Goal: Task Accomplishment & Management: Use online tool/utility

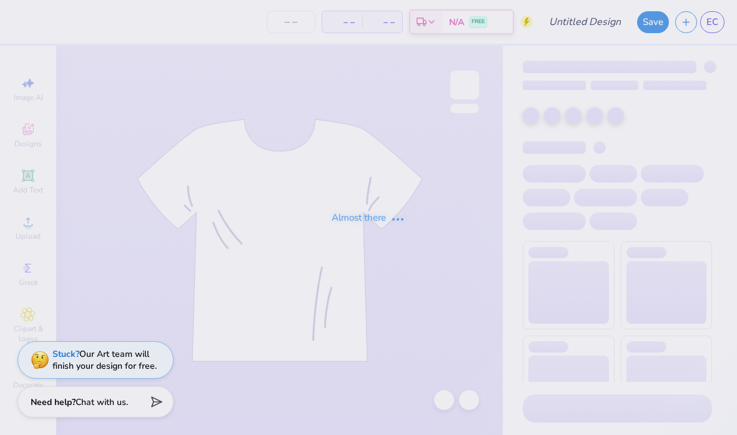
type input "75"
type input "DSP DOG FR 25"
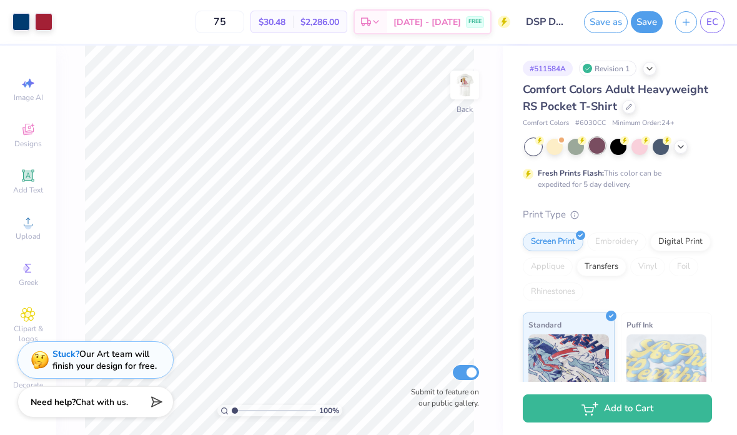
click at [596, 147] on div at bounding box center [597, 145] width 16 height 16
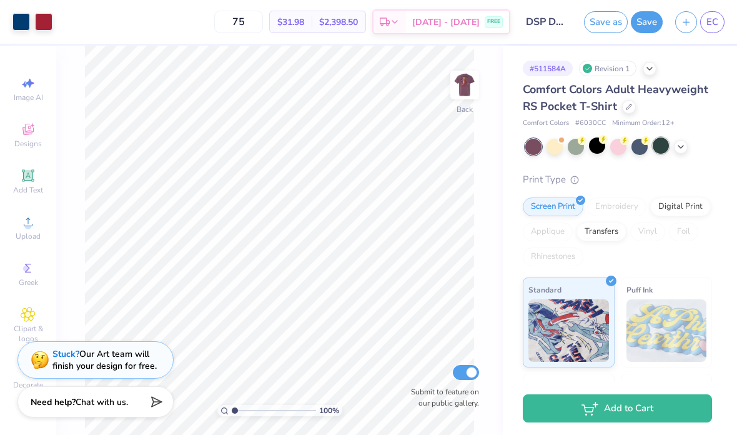
click at [658, 146] on div at bounding box center [661, 145] width 16 height 16
click at [681, 151] on div at bounding box center [681, 146] width 14 height 14
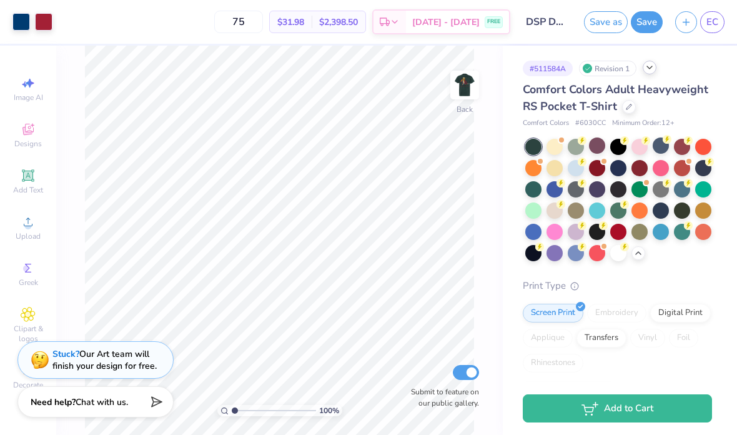
click at [649, 69] on icon at bounding box center [649, 67] width 10 height 10
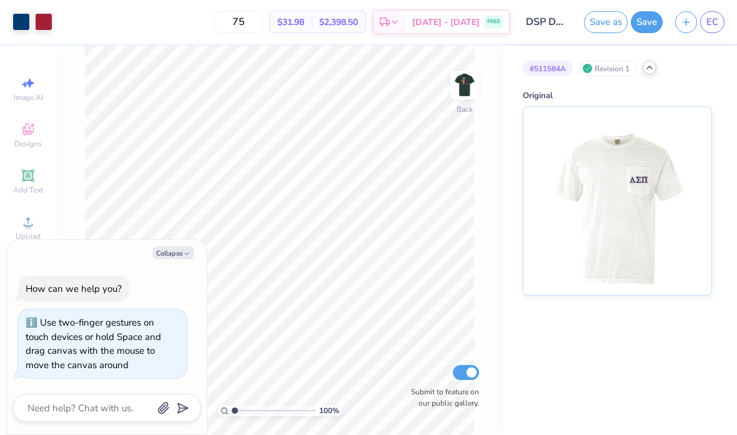
drag, startPoint x: 238, startPoint y: 410, endPoint x: 170, endPoint y: 391, distance: 70.8
type input "1"
click at [170, 391] on body "Art colors 75 $31.98 Per Item $2,398.50 Total Est. Delivery Sep 14 - 17 FREE De…" at bounding box center [368, 217] width 737 height 435
click at [466, 86] on img at bounding box center [465, 85] width 50 height 50
click at [585, 155] on img at bounding box center [617, 199] width 155 height 188
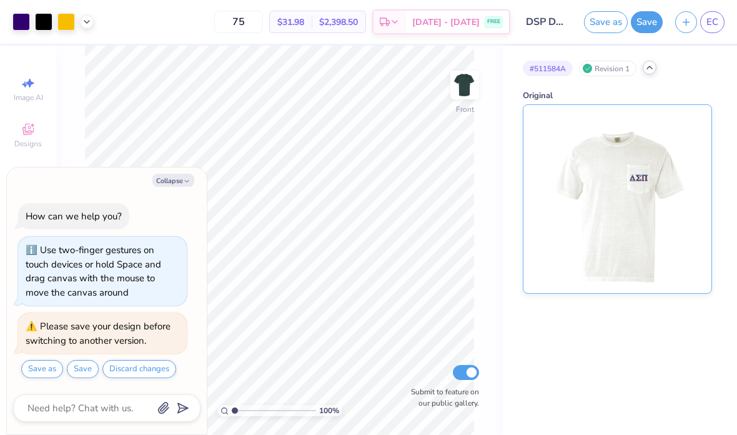
click at [585, 155] on img at bounding box center [617, 199] width 155 height 188
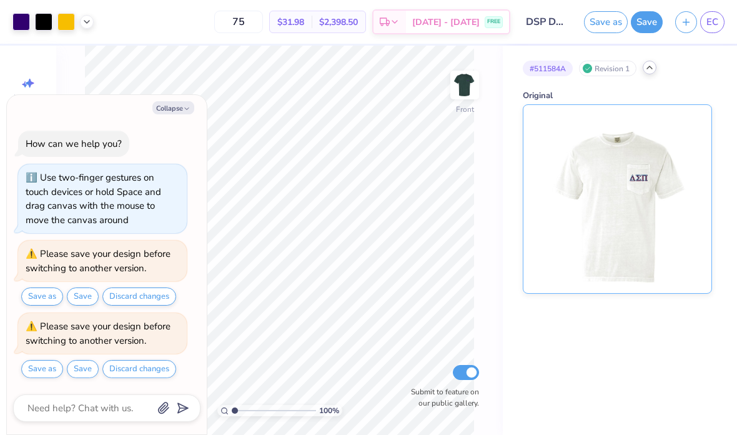
click at [697, 190] on div at bounding box center [617, 198] width 189 height 189
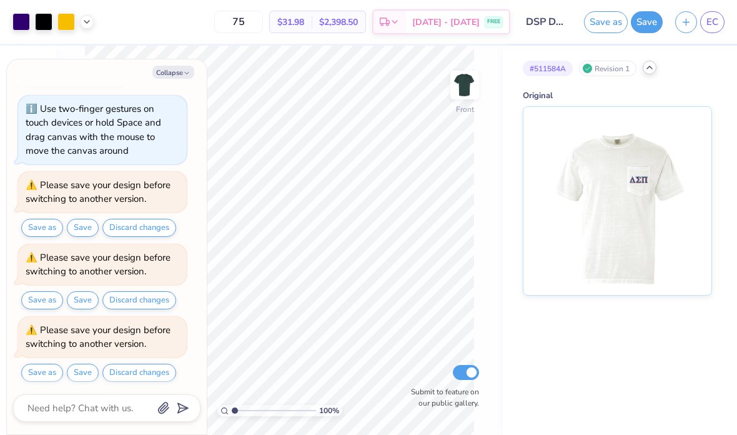
click at [661, 411] on div "# 511584A Revision 1 Original" at bounding box center [620, 240] width 234 height 389
click at [164, 74] on button "Collapse" at bounding box center [173, 72] width 42 height 13
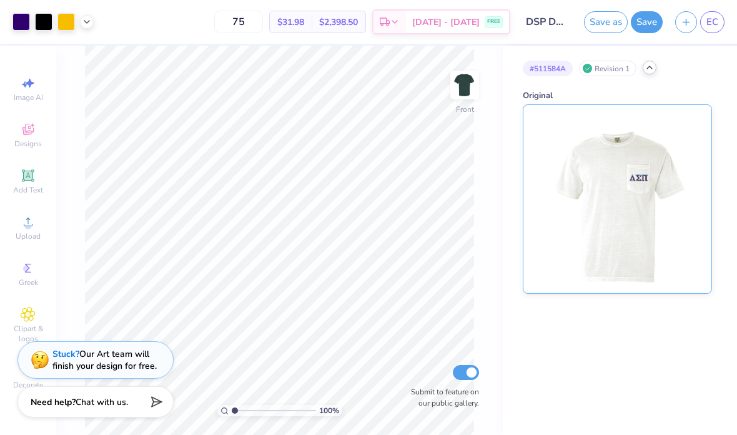
click at [637, 205] on img at bounding box center [617, 199] width 155 height 188
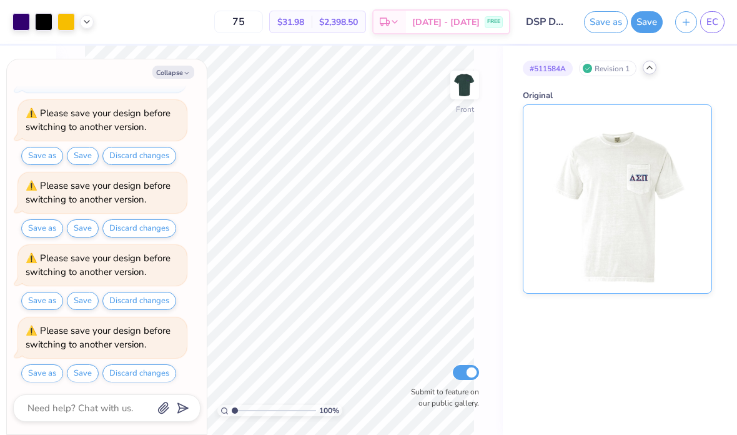
click at [637, 205] on img at bounding box center [617, 199] width 155 height 188
click at [190, 79] on div "Collapse How can we help you? Use two-finger gestures on touch devices or hold …" at bounding box center [107, 246] width 200 height 375
click at [188, 74] on icon "button" at bounding box center [186, 72] width 7 height 7
type textarea "x"
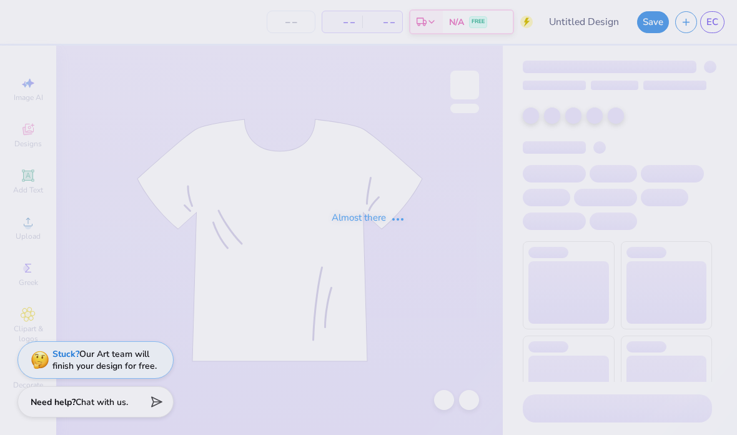
type input "DSP DOG FR 25"
type input "75"
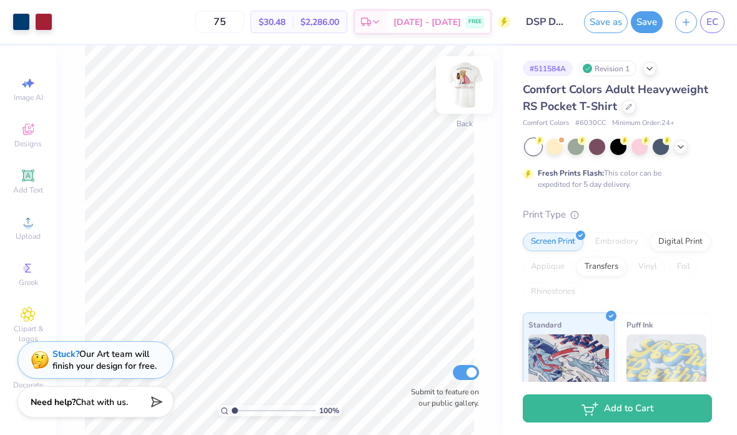
click at [466, 88] on img at bounding box center [465, 85] width 50 height 50
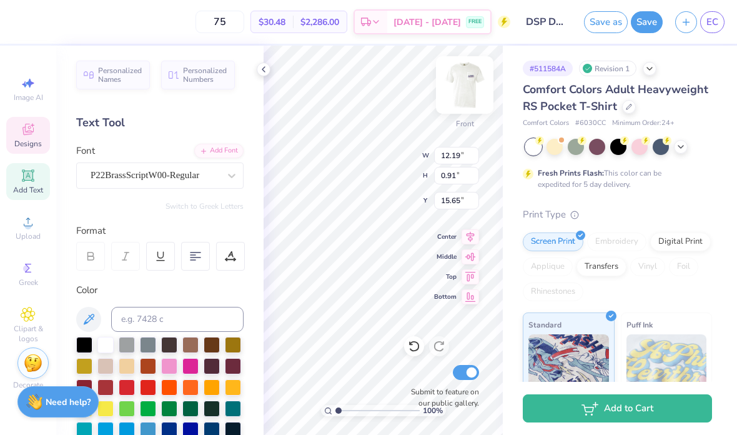
scroll to position [0, 2]
type textarea "Fall Rush 2025"
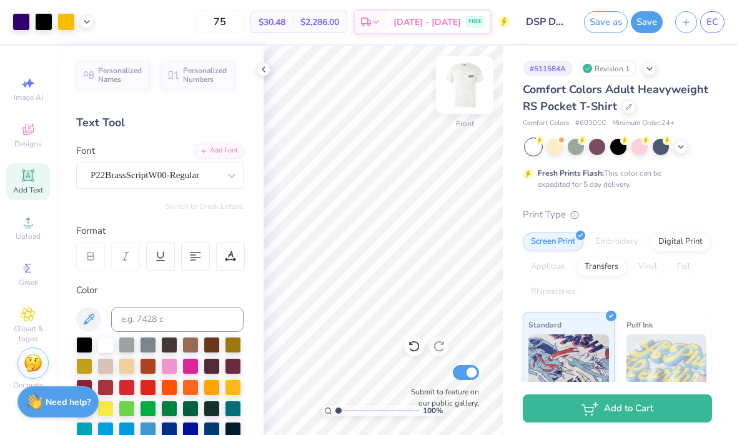
click at [453, 80] on img at bounding box center [465, 85] width 50 height 50
click at [262, 75] on div at bounding box center [264, 69] width 14 height 14
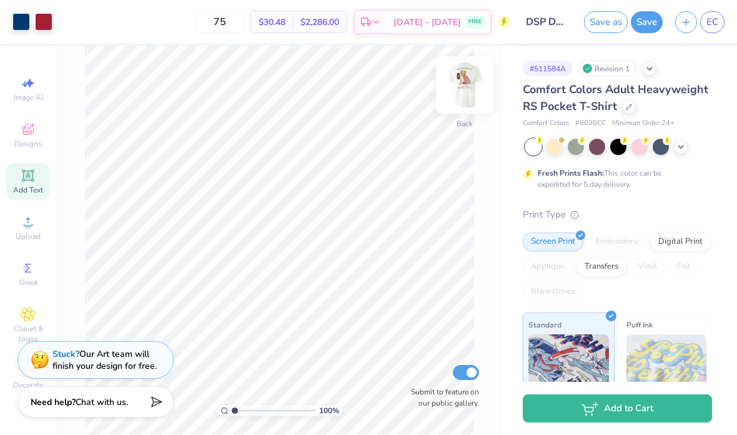
click at [466, 87] on img at bounding box center [465, 85] width 50 height 50
click at [474, 86] on img at bounding box center [465, 85] width 50 height 50
click at [703, 19] on link "EC" at bounding box center [712, 22] width 24 height 22
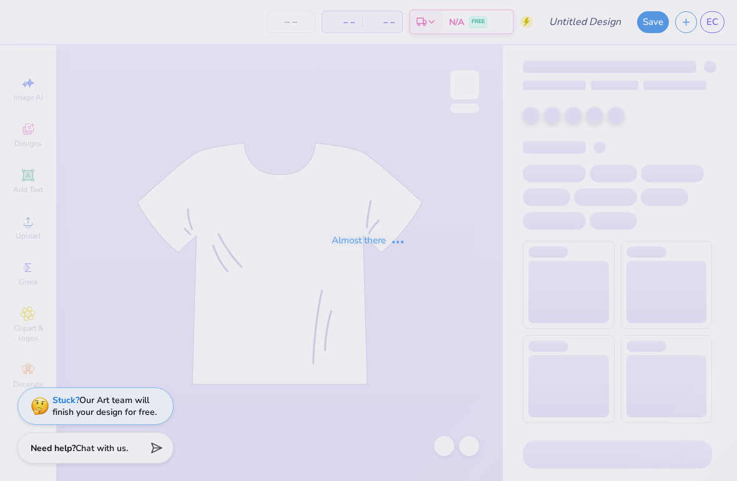
type input "DSP Parents Weekend"
type input "60"
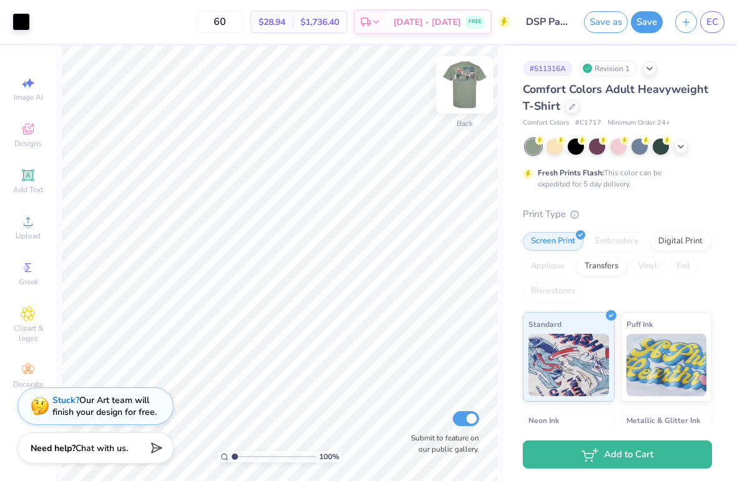
click at [461, 97] on img at bounding box center [465, 85] width 50 height 50
click at [476, 96] on img at bounding box center [465, 85] width 50 height 50
click at [462, 73] on img at bounding box center [465, 85] width 50 height 50
click at [471, 88] on img at bounding box center [465, 85] width 50 height 50
click at [710, 31] on link "EC" at bounding box center [712, 22] width 24 height 22
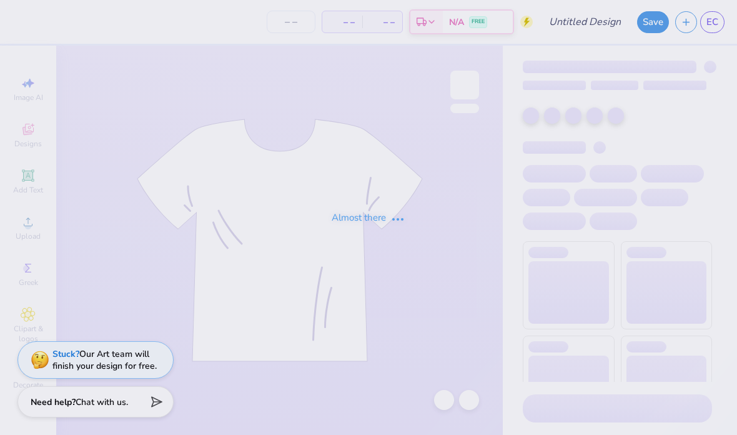
type input "DSP DOG FR 25"
type input "75"
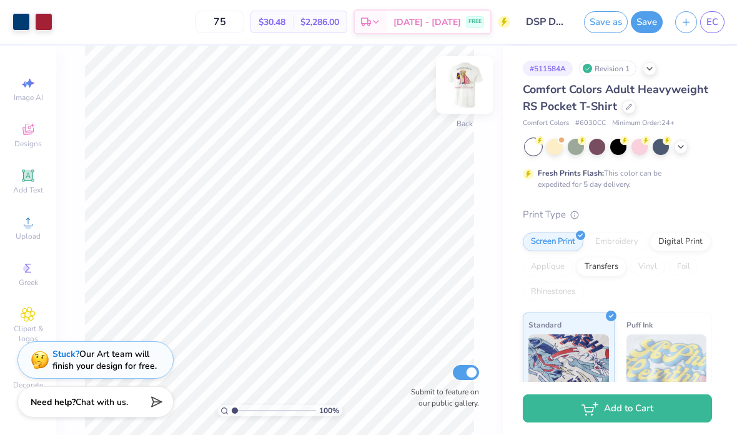
click at [470, 77] on img at bounding box center [465, 85] width 50 height 50
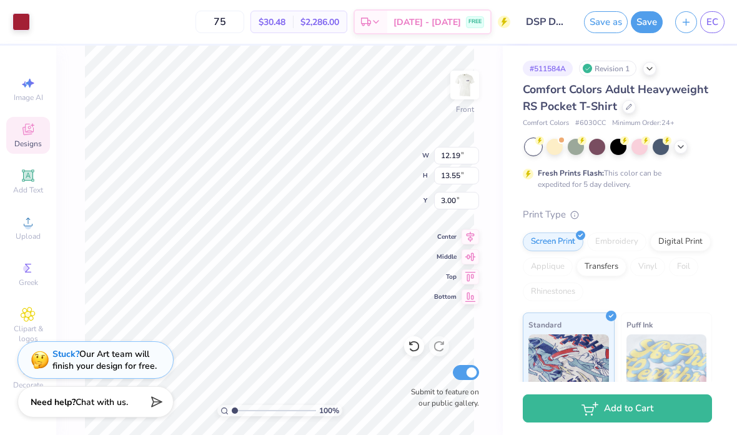
type input "0.91"
type input "15.65"
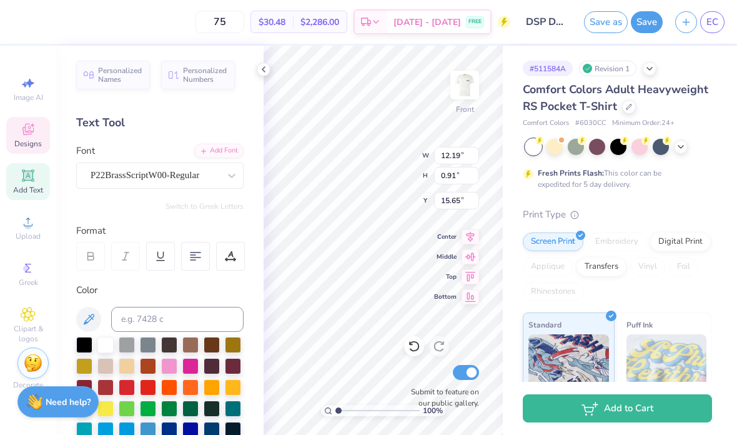
scroll to position [0, 2]
type textarea "Fall Rush 2025"
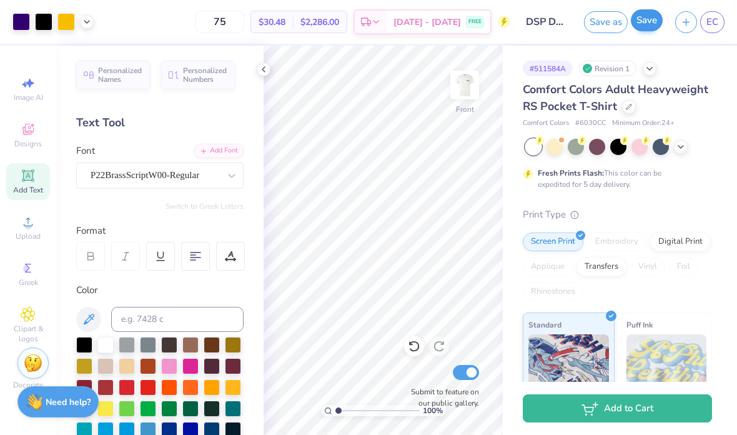
click at [652, 22] on button "Save" at bounding box center [647, 20] width 32 height 22
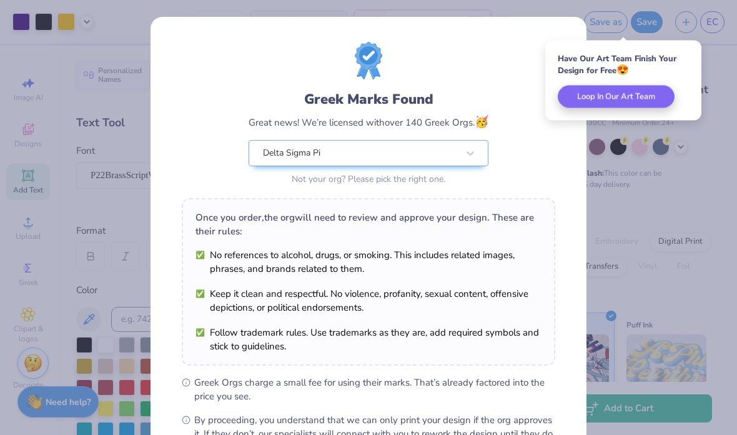
click at [648, 27] on div "Greek Marks Found Great news! We’re licensed with over 140 Greek Orgs. 🥳 Delta …" at bounding box center [368, 217] width 737 height 435
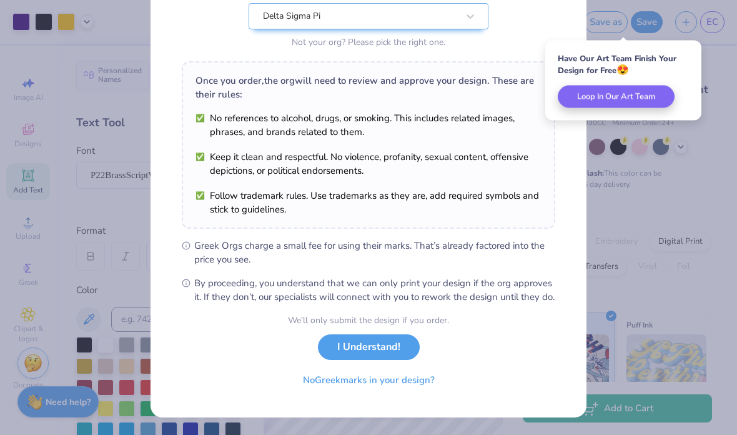
scroll to position [150, 0]
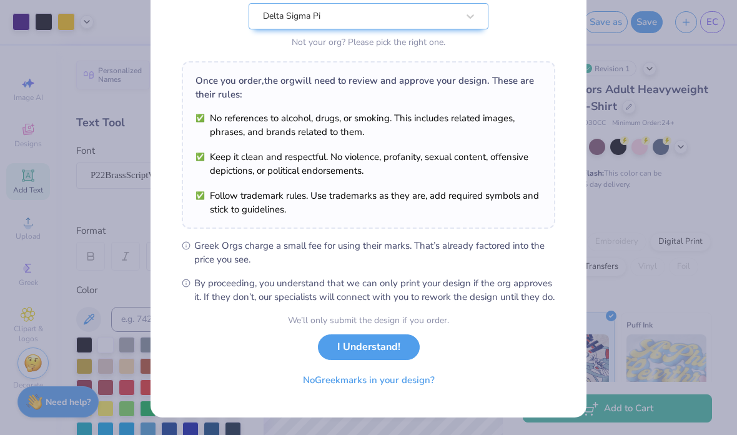
click at [397, 355] on button "I Understand!" at bounding box center [369, 347] width 102 height 26
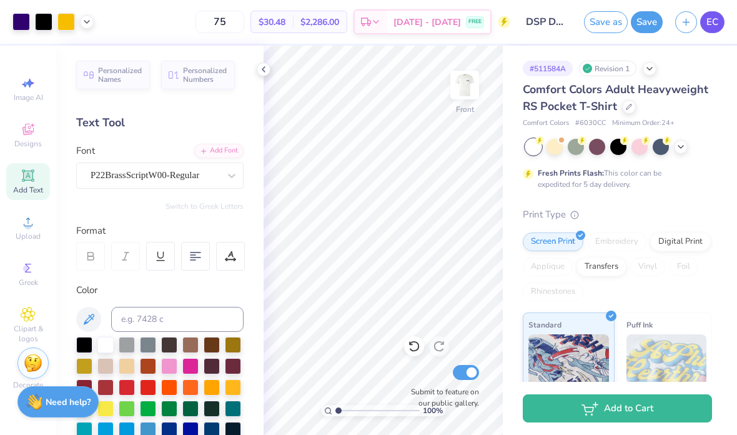
click at [706, 26] on link "EC" at bounding box center [712, 22] width 24 height 22
